Goal: Task Accomplishment & Management: Complete application form

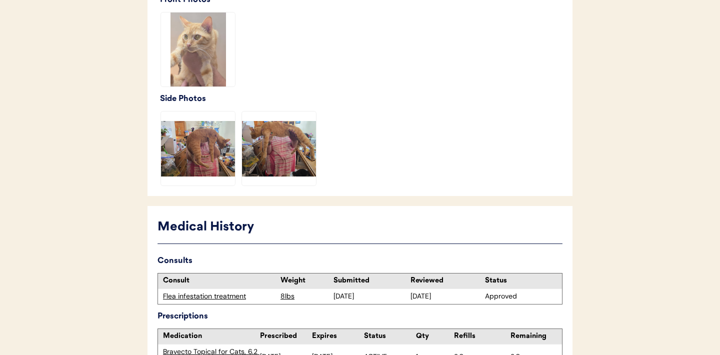
scroll to position [386, 0]
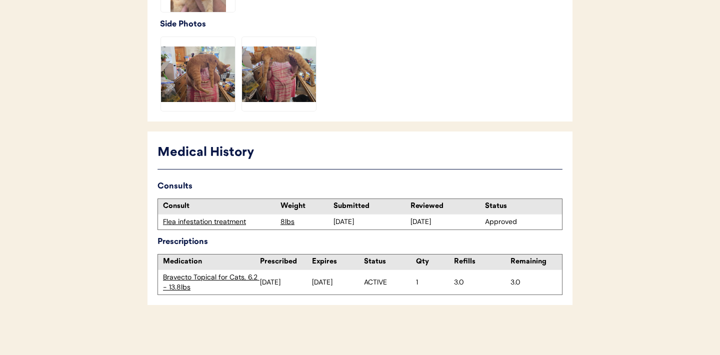
click at [213, 223] on div "Flea infestation treatment" at bounding box center [219, 222] width 112 height 10
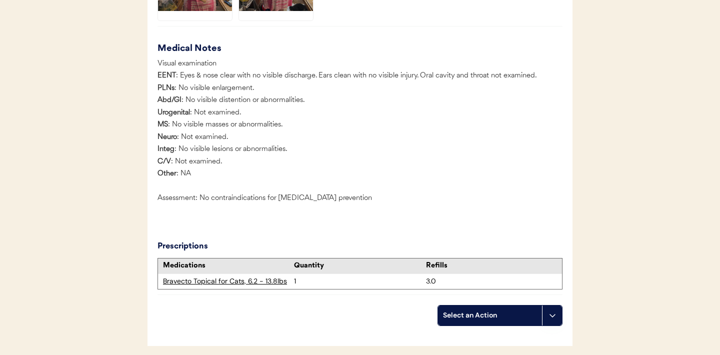
scroll to position [1026, 0]
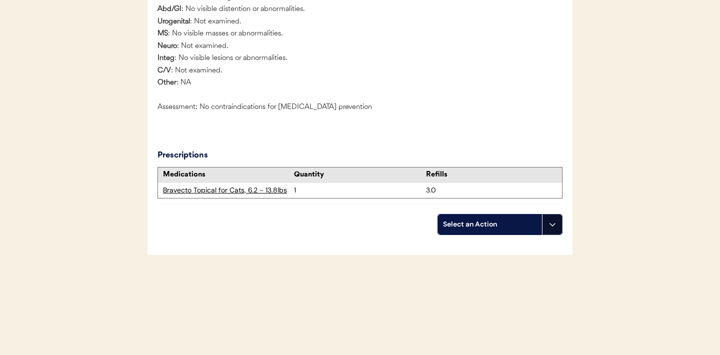
click at [548, 229] on button at bounding box center [552, 224] width 20 height 20
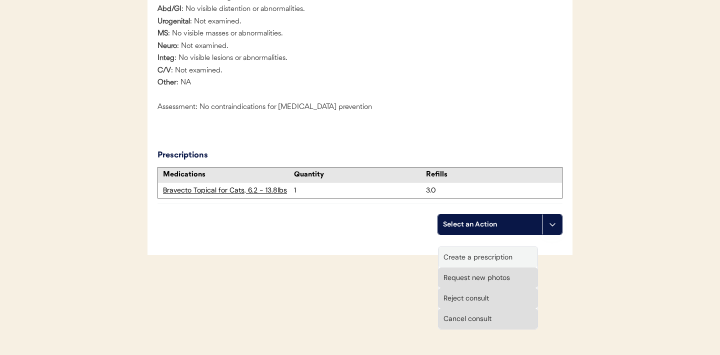
click at [487, 247] on div "Create a prescription" at bounding box center [487, 257] width 99 height 20
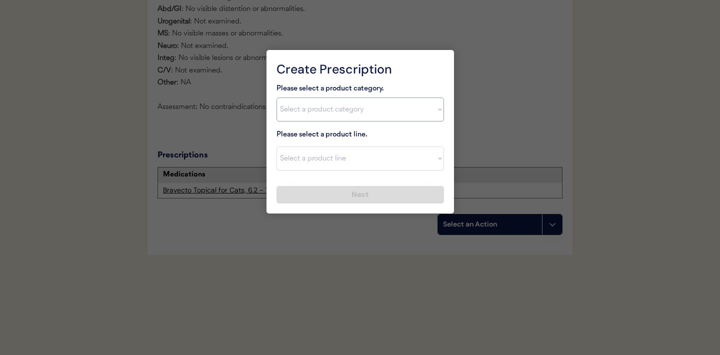
click at [425, 112] on select "Select a product category Allergies Antibiotics Anxiety Combo Parasite Preventi…" at bounding box center [359, 109] width 167 height 24
select select ""flea___tick""
click at [192, 129] on div at bounding box center [360, 177] width 720 height 355
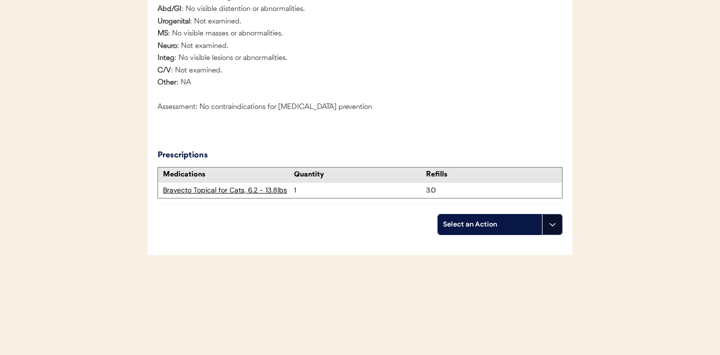
click at [551, 230] on button at bounding box center [552, 224] width 20 height 20
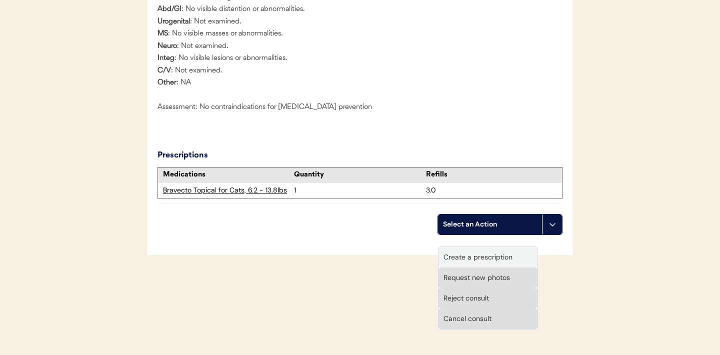
click at [499, 248] on div "Create a prescription" at bounding box center [487, 257] width 99 height 20
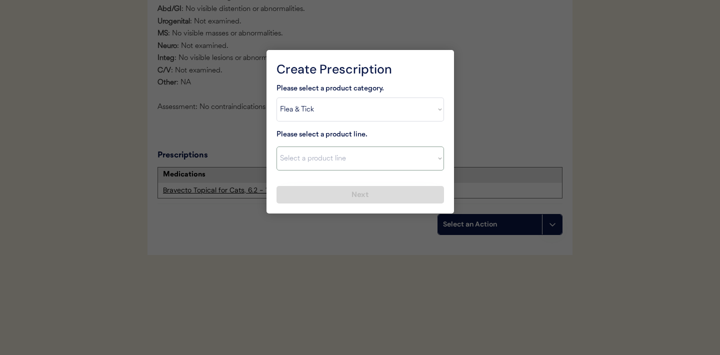
click at [426, 163] on select "Select a product line Bravecto Topical for Cats Credelio for Cats" at bounding box center [359, 158] width 167 height 24
select select ""Credelio for Cats""
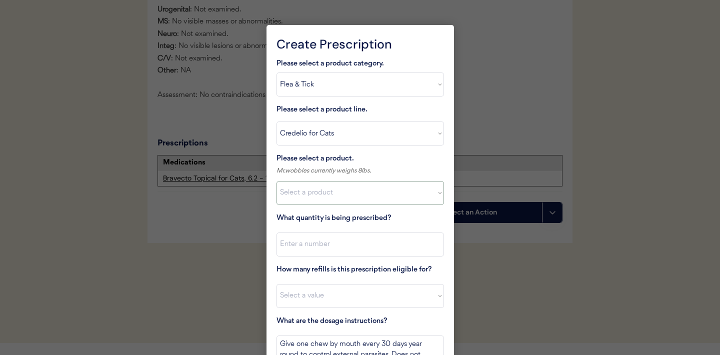
click at [424, 199] on select "Select a product Credelio for Cats, 2 - 4lbs Credelio for Cats, 4.1 - 17lbs" at bounding box center [359, 193] width 167 height 24
select select ""1348695171700984260__LOOKUP__1670802308248x841506022521419000""
click at [382, 246] on input "input" at bounding box center [359, 244] width 167 height 24
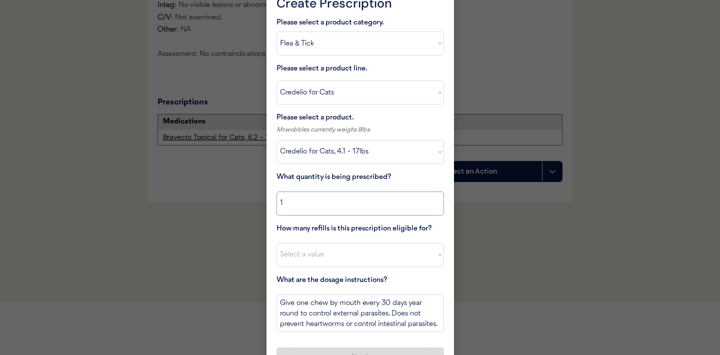
scroll to position [1087, 0]
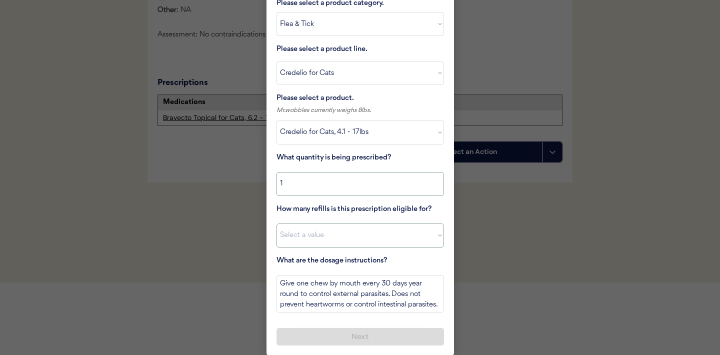
type input "1"
click at [395, 236] on select "Select a value 0 1 2 3 4 5 6 7 8 9 10 11" at bounding box center [359, 235] width 167 height 24
select select "11"
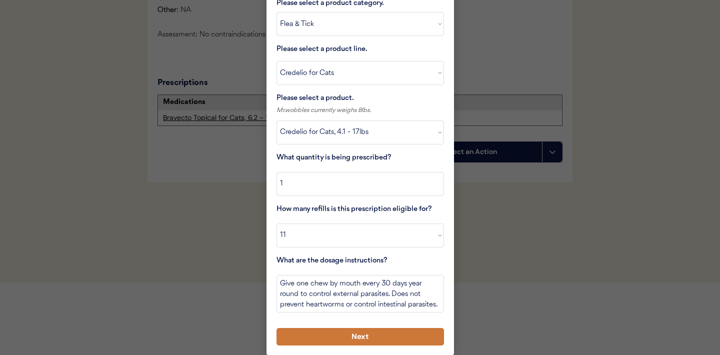
click at [354, 335] on button "Next" at bounding box center [359, 336] width 167 height 17
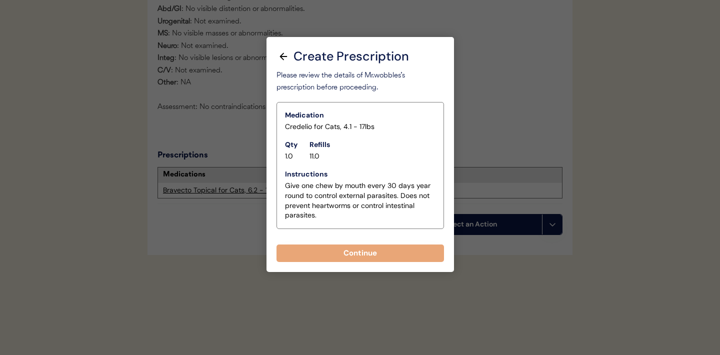
scroll to position [1026, 0]
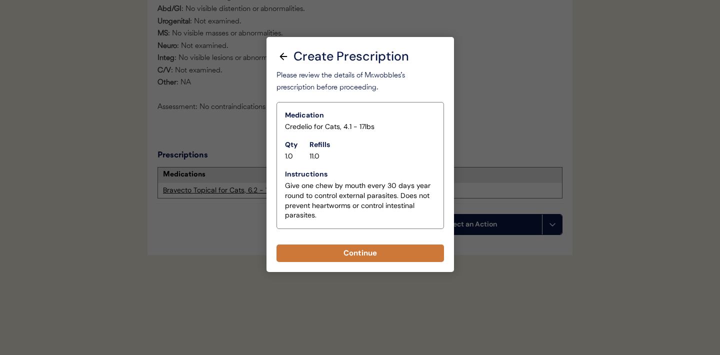
click at [356, 246] on button "Continue" at bounding box center [359, 252] width 167 height 17
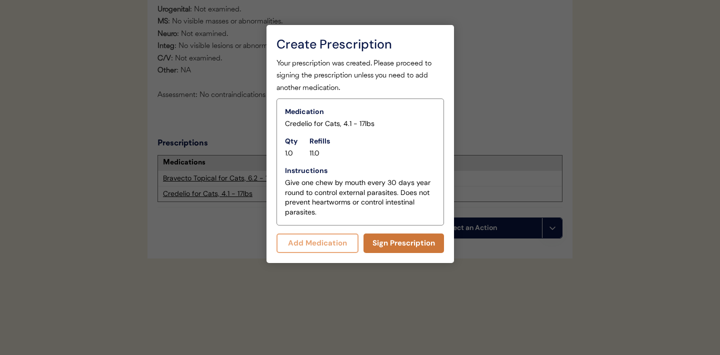
click at [393, 244] on button "Sign Prescription" at bounding box center [403, 242] width 80 height 19
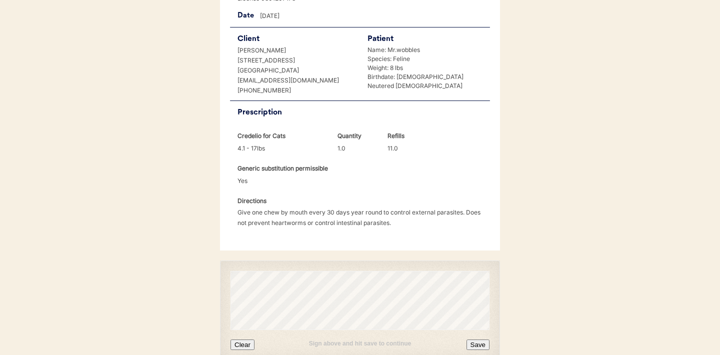
scroll to position [269, 0]
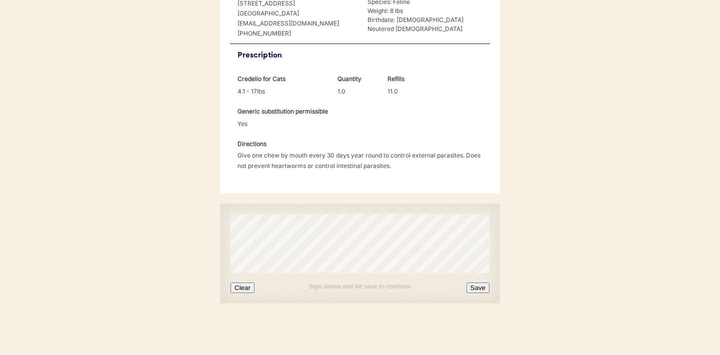
click at [245, 287] on button "Clear" at bounding box center [242, 287] width 24 height 10
click at [476, 284] on button "Save" at bounding box center [477, 287] width 23 height 10
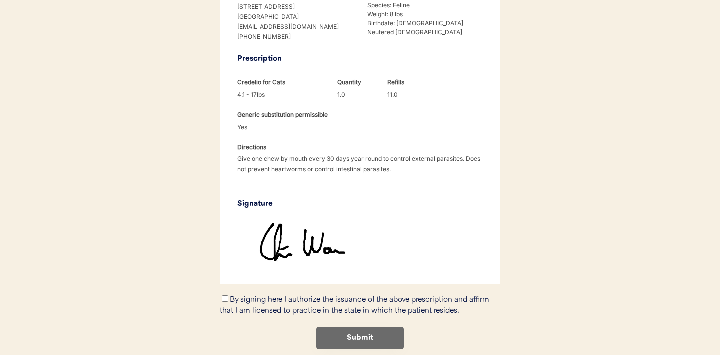
scroll to position [311, 0]
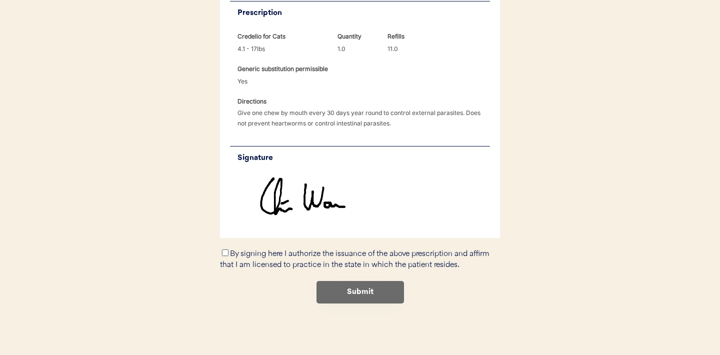
click at [223, 254] on input "By signing here I authorize the issuance of the above prescription and affirm t…" at bounding box center [225, 252] width 6 height 6
checkbox input "true"
click at [365, 295] on button "Submit" at bounding box center [359, 292] width 87 height 22
